Goal: Information Seeking & Learning: Find specific fact

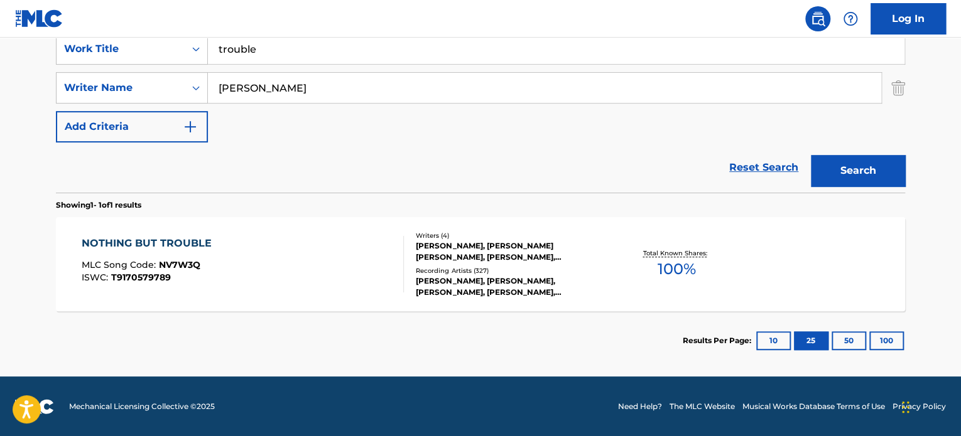
click at [161, 175] on div "Reset Search Search" at bounding box center [480, 168] width 849 height 50
click at [313, 91] on input "[PERSON_NAME]" at bounding box center [544, 88] width 673 height 30
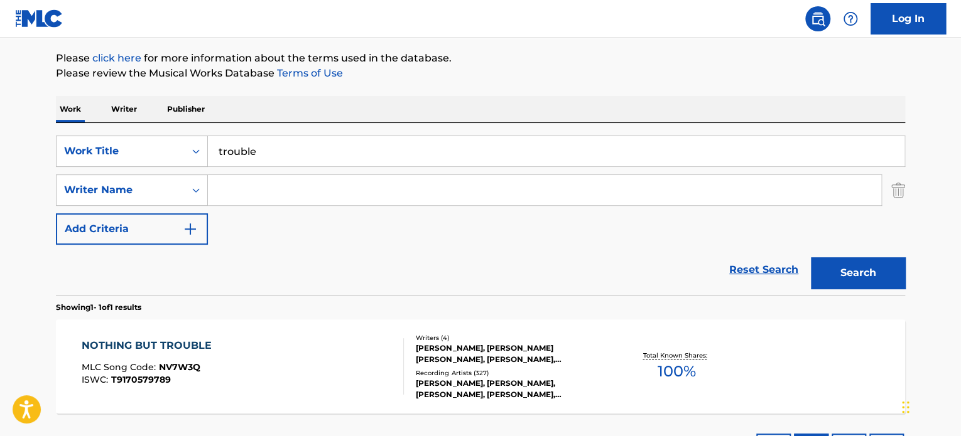
scroll to position [129, 0]
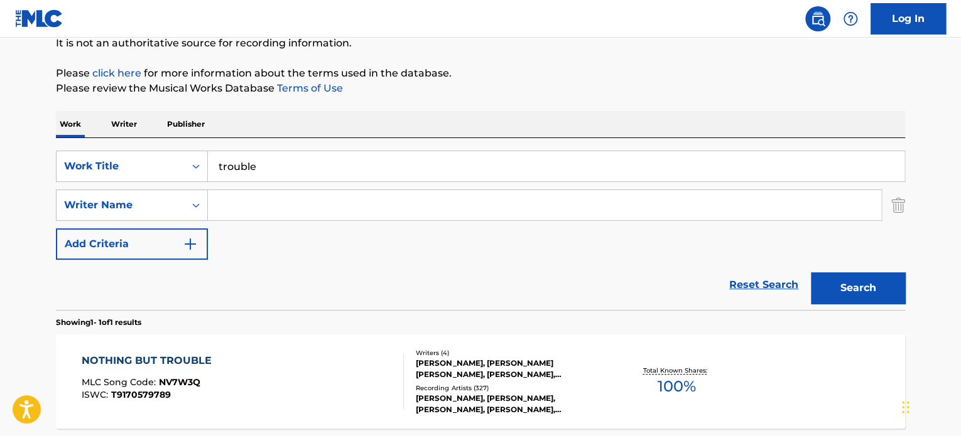
click at [281, 165] on input "trouble" at bounding box center [556, 166] width 696 height 30
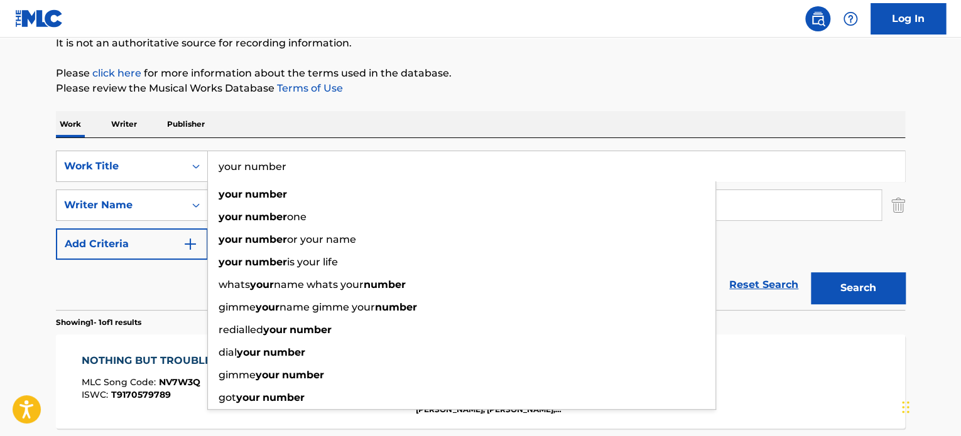
type input "your number"
click at [359, 128] on div "Work Writer Publisher" at bounding box center [480, 124] width 849 height 26
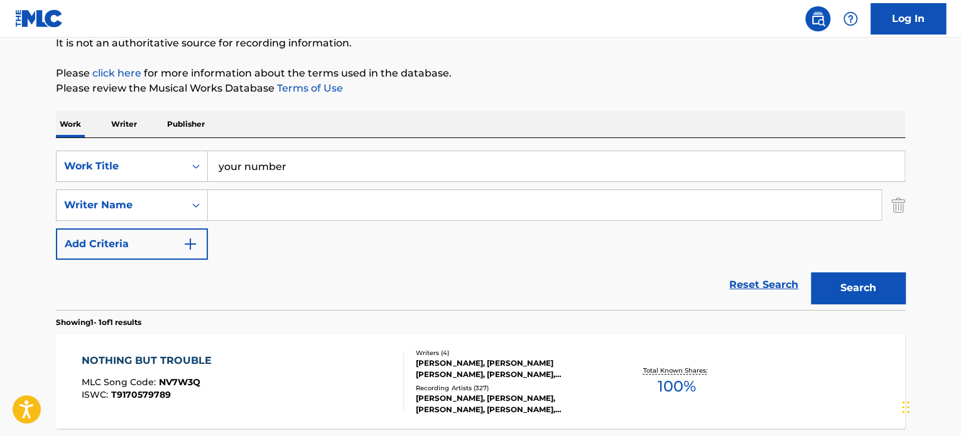
click at [246, 207] on input "Search Form" at bounding box center [544, 205] width 673 height 30
paste input "[PERSON_NAME][MEDICAL_DATA]-OWE"
type input "[PERSON_NAME][MEDICAL_DATA]-OWE"
click at [811, 273] on button "Search" at bounding box center [858, 288] width 94 height 31
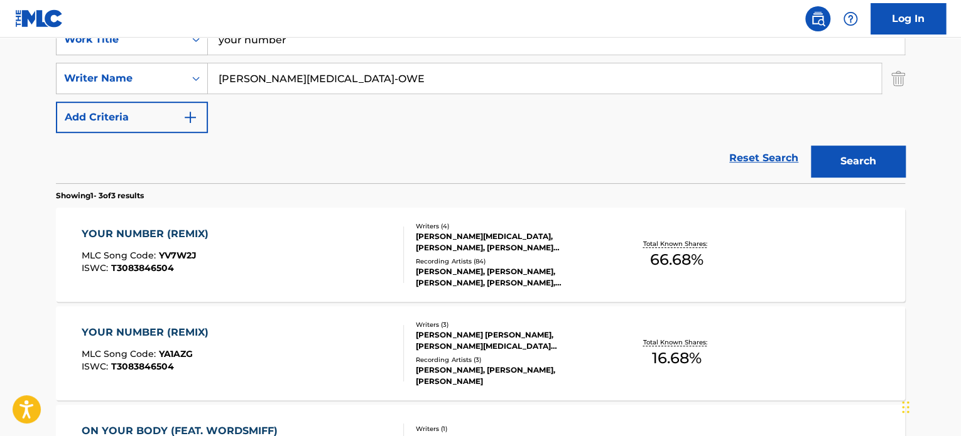
scroll to position [256, 0]
click at [312, 243] on div "YOUR NUMBER (REMIX) MLC Song Code : YV7W2J ISWC : T3083846504" at bounding box center [243, 254] width 323 height 57
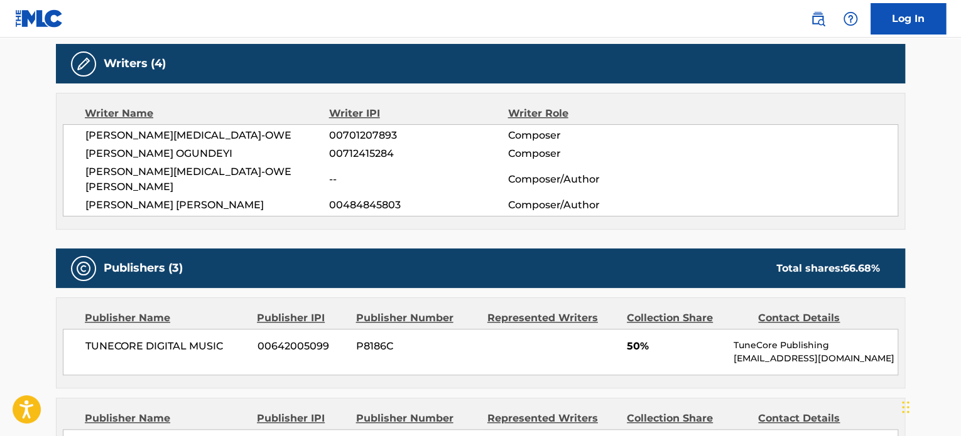
scroll to position [795, 0]
